Goal: Task Accomplishment & Management: Use online tool/utility

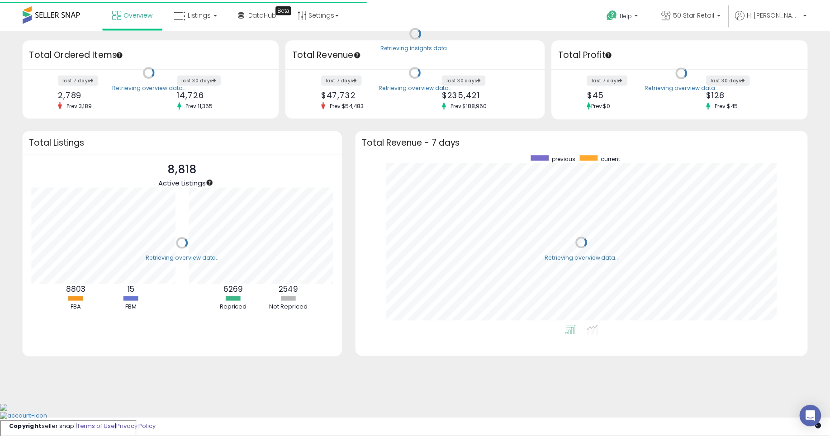
scroll to position [171, 438]
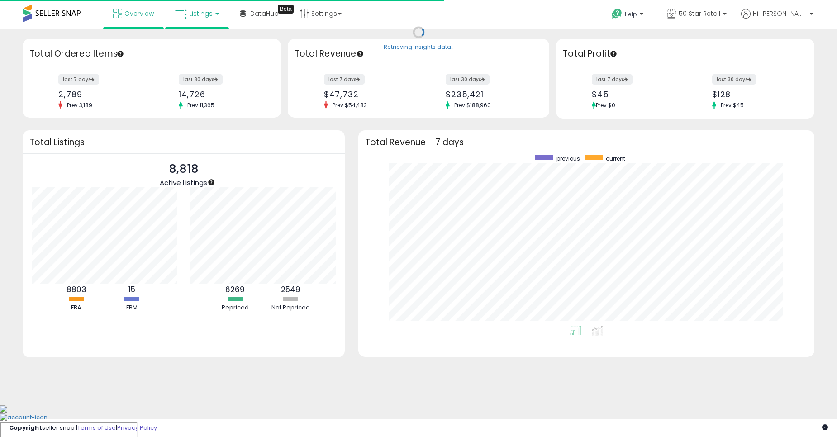
click at [206, 18] on span "Listings" at bounding box center [201, 13] width 24 height 9
click at [224, 46] on link at bounding box center [203, 47] width 62 height 18
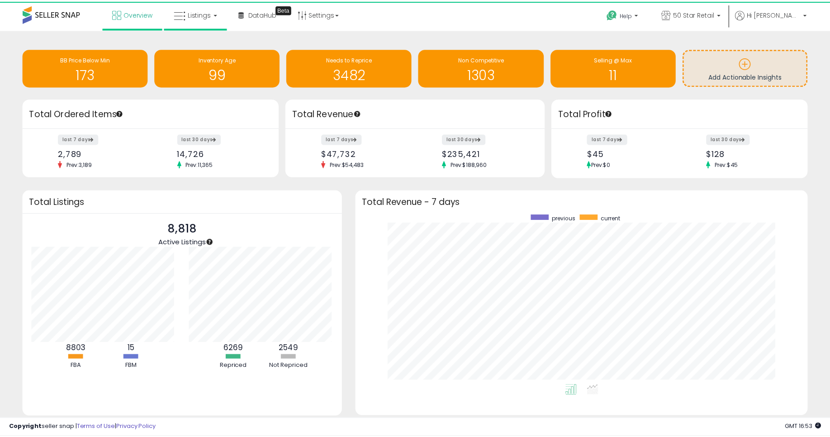
scroll to position [452000, 451737]
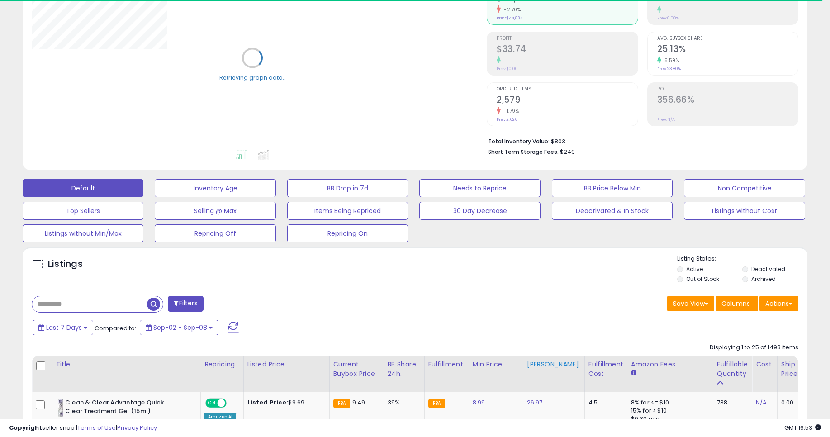
scroll to position [163, 0]
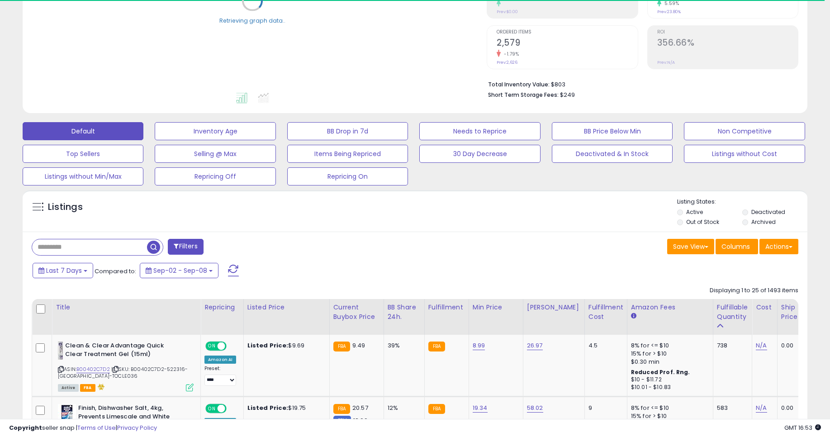
click at [553, 244] on div "Save View Save As New View Update Current View Columns Actions Import Import Wa…" at bounding box center [610, 248] width 390 height 18
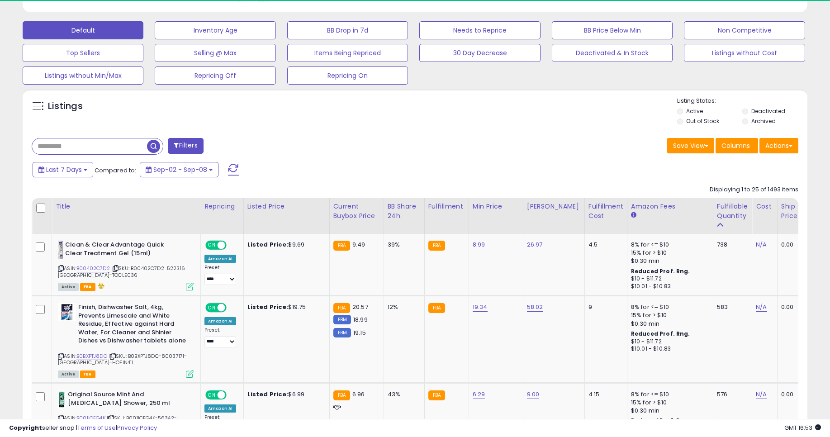
scroll to position [271, 0]
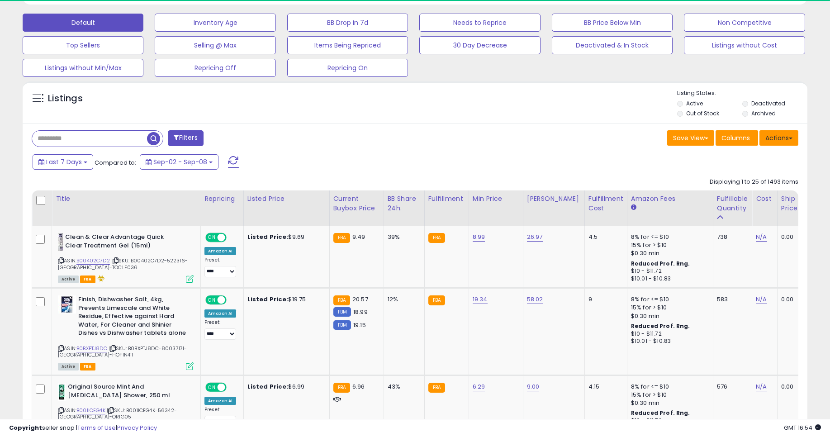
click at [788, 136] on button "Actions" at bounding box center [778, 137] width 39 height 15
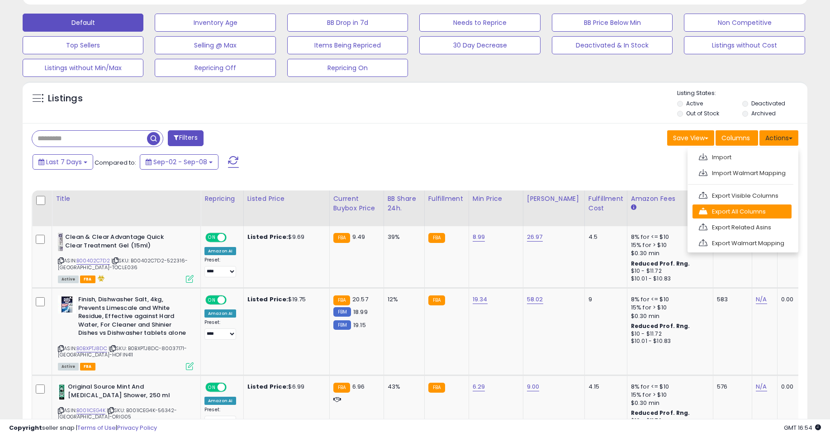
scroll to position [185, 455]
click at [758, 213] on link "Export All Columns" at bounding box center [741, 211] width 99 height 14
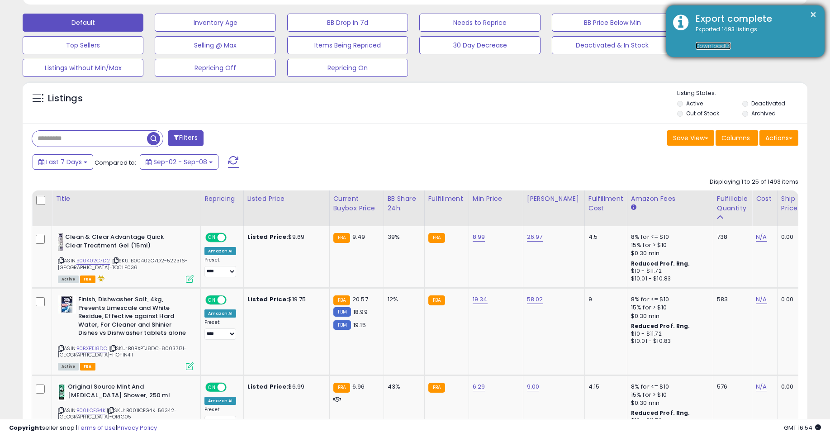
click at [713, 43] on link "Download" at bounding box center [712, 46] width 35 height 8
